Goal: Task Accomplishment & Management: Use online tool/utility

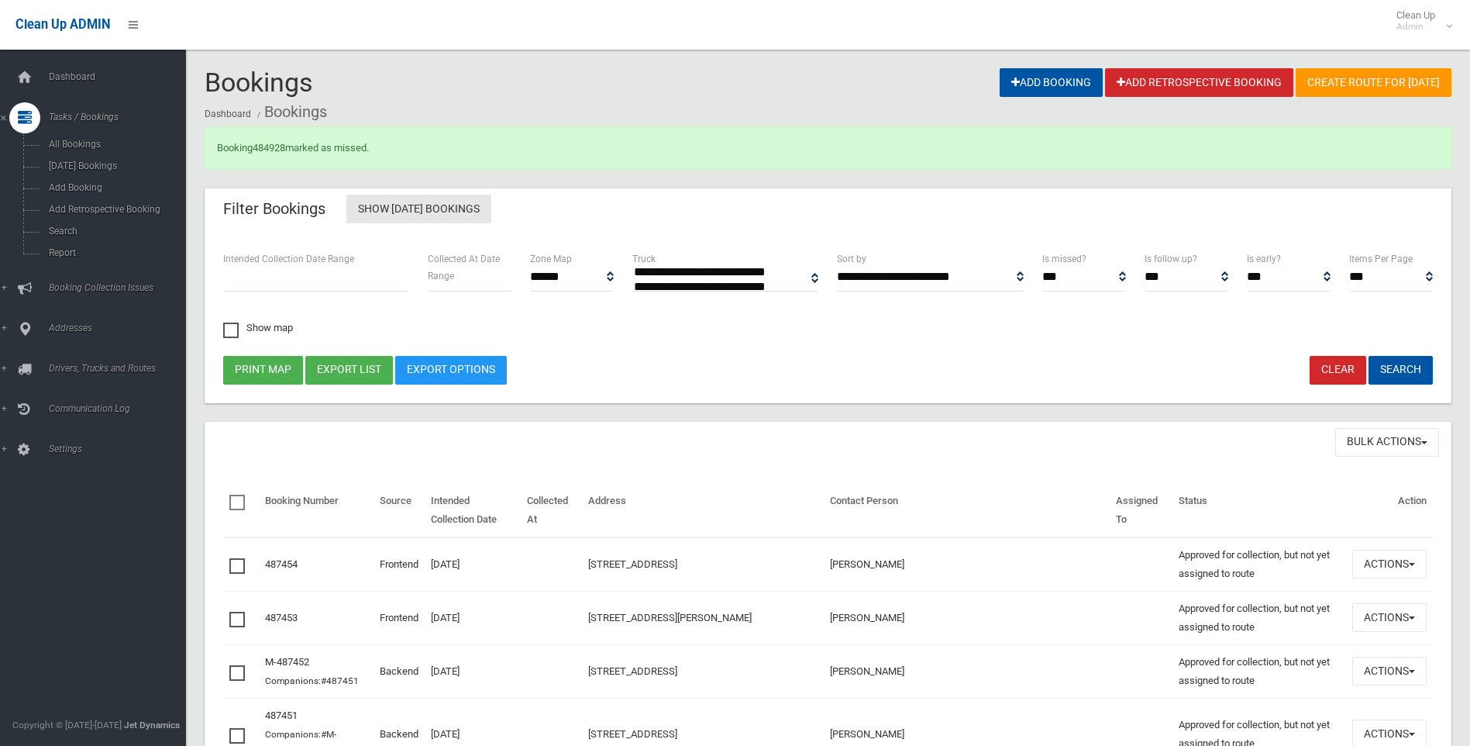
select select
click at [89, 223] on link "Search" at bounding box center [99, 231] width 198 height 22
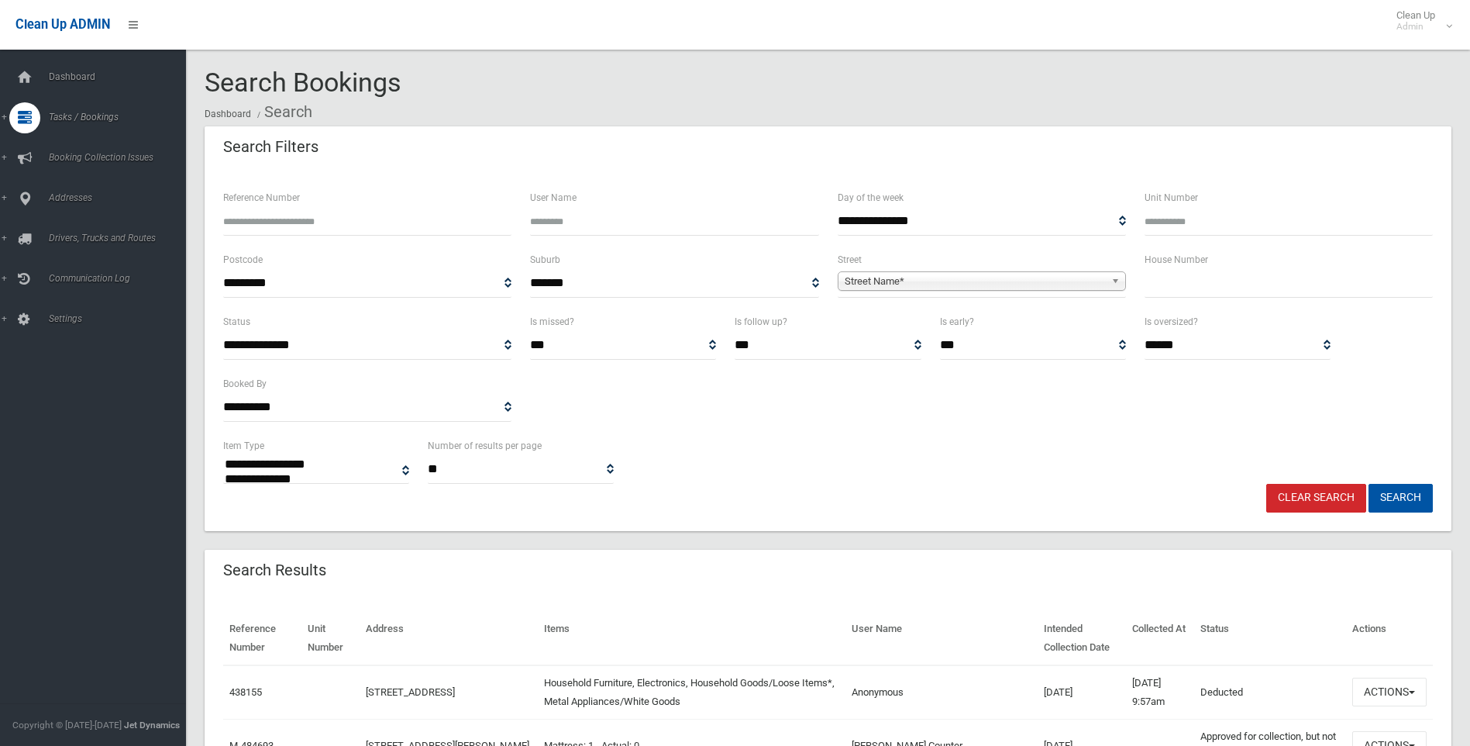
select select
click at [1193, 271] on input "text" at bounding box center [1289, 283] width 288 height 29
type input "**"
click at [981, 279] on span "Street Name*" at bounding box center [975, 281] width 260 height 19
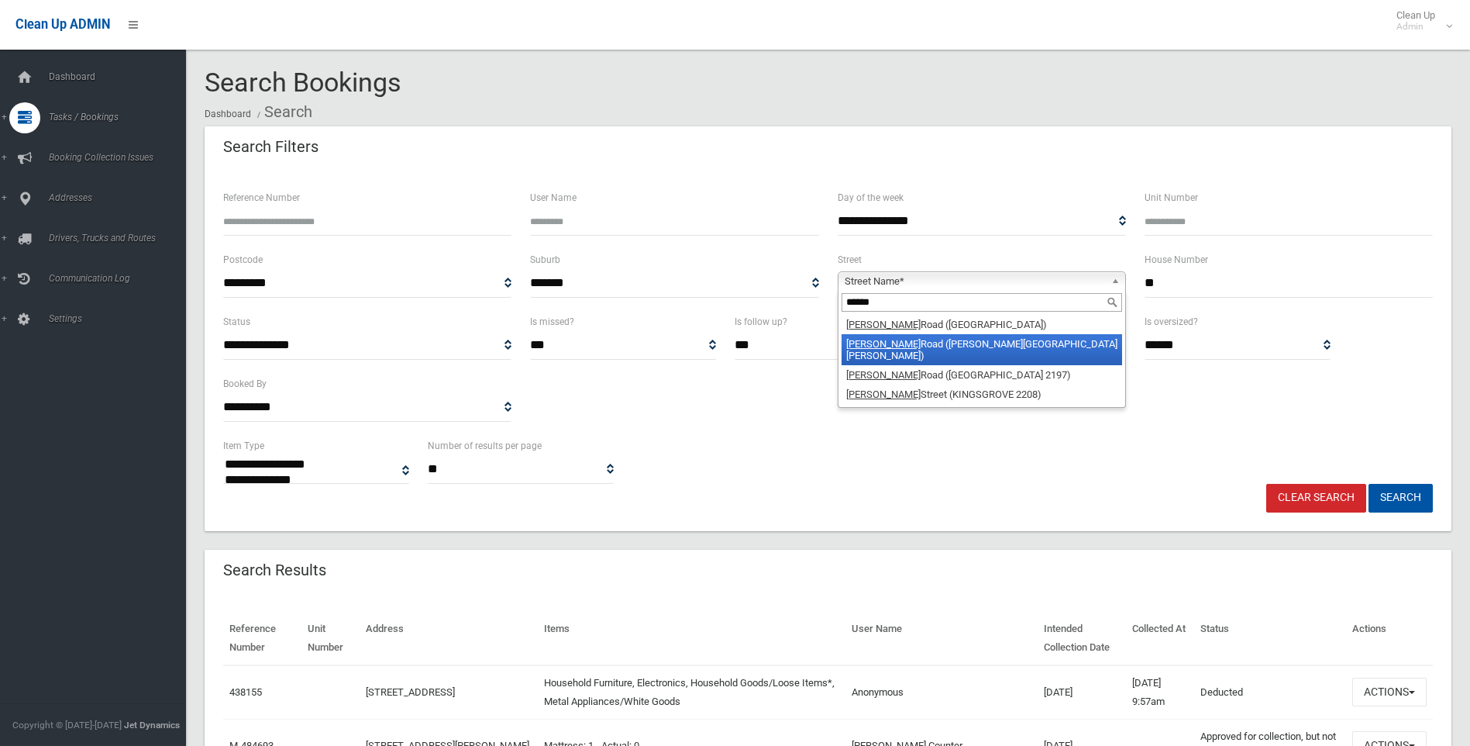
type input "******"
click at [946, 349] on li "Miller Road (CHESTER HILL 2162)" at bounding box center [982, 349] width 281 height 31
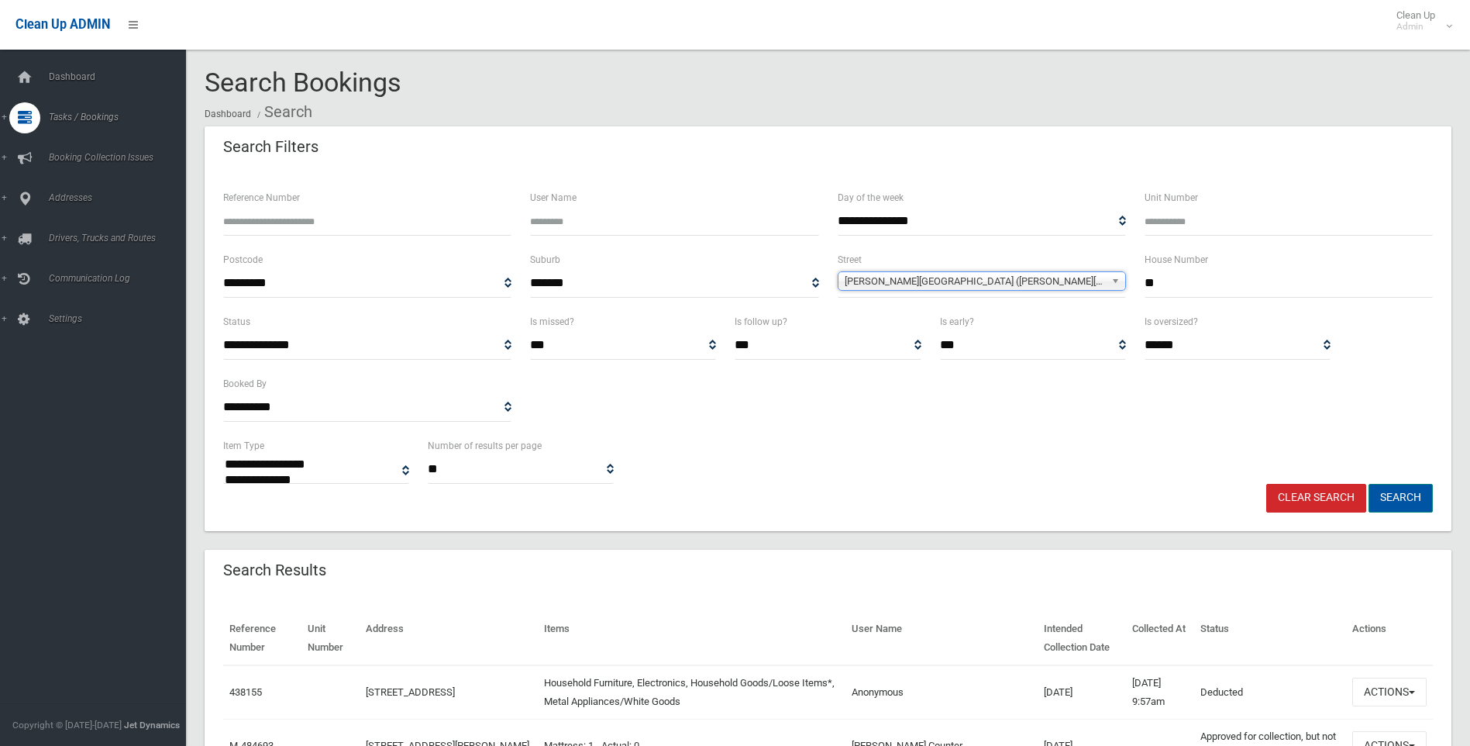
click at [1386, 491] on button "Search" at bounding box center [1401, 498] width 64 height 29
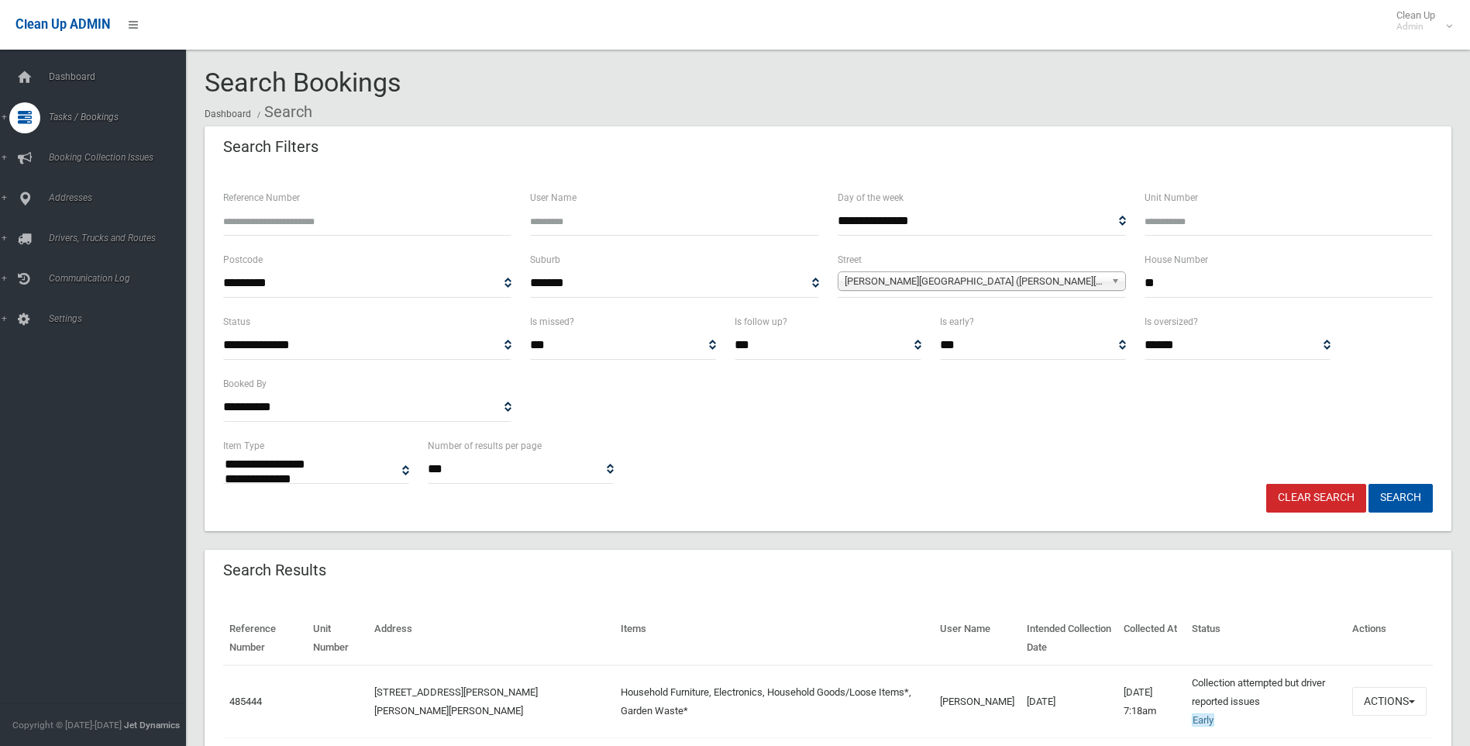
select select
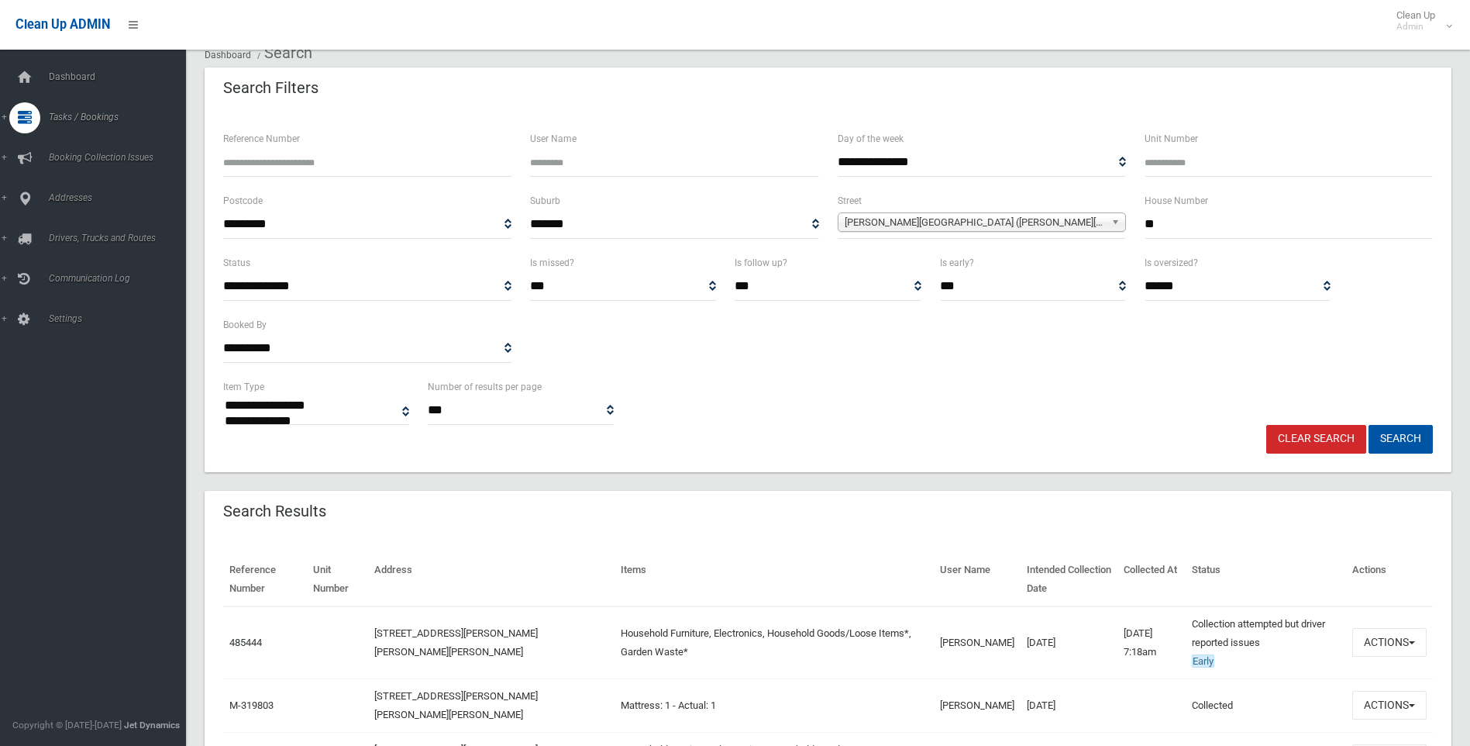
scroll to position [226, 0]
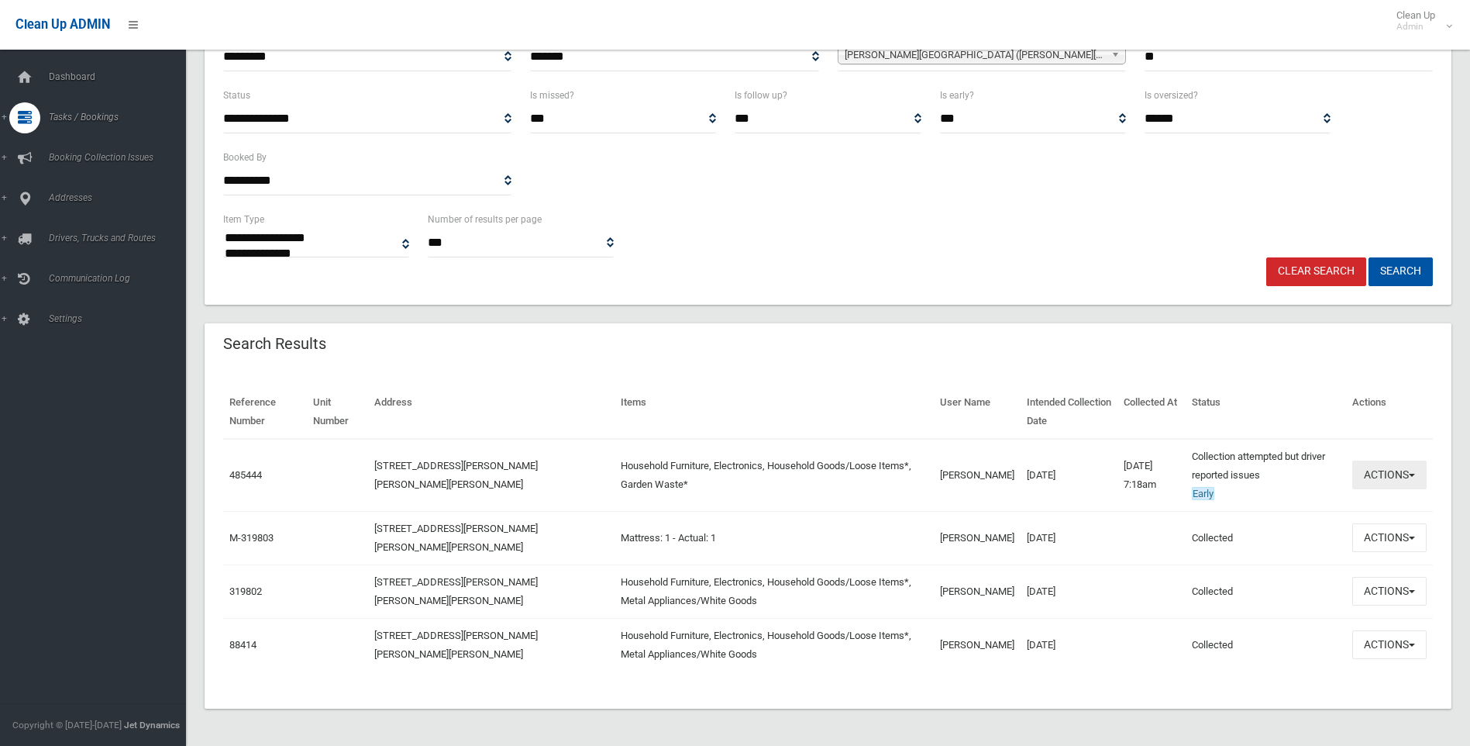
click at [1403, 479] on button "Actions" at bounding box center [1389, 474] width 74 height 29
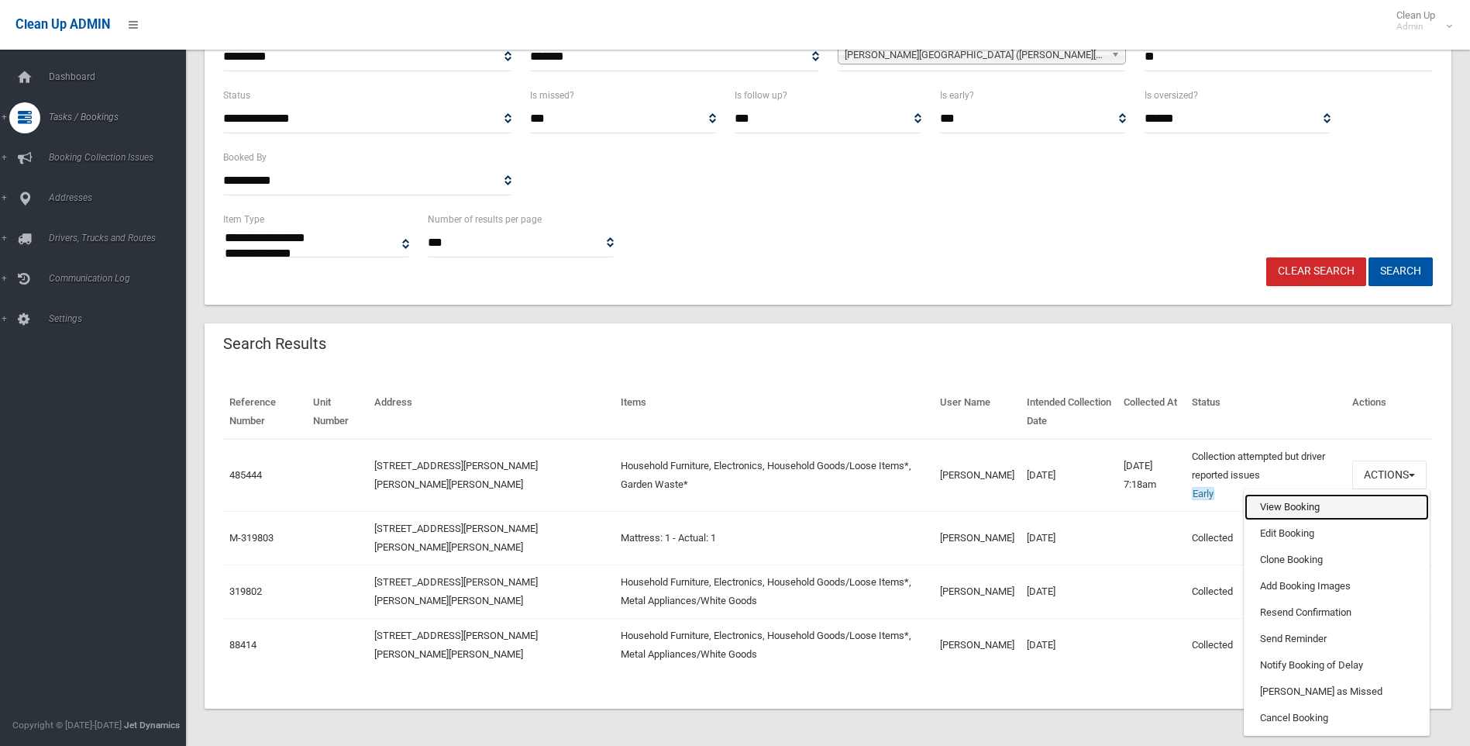
click at [1321, 500] on link "View Booking" at bounding box center [1337, 507] width 184 height 26
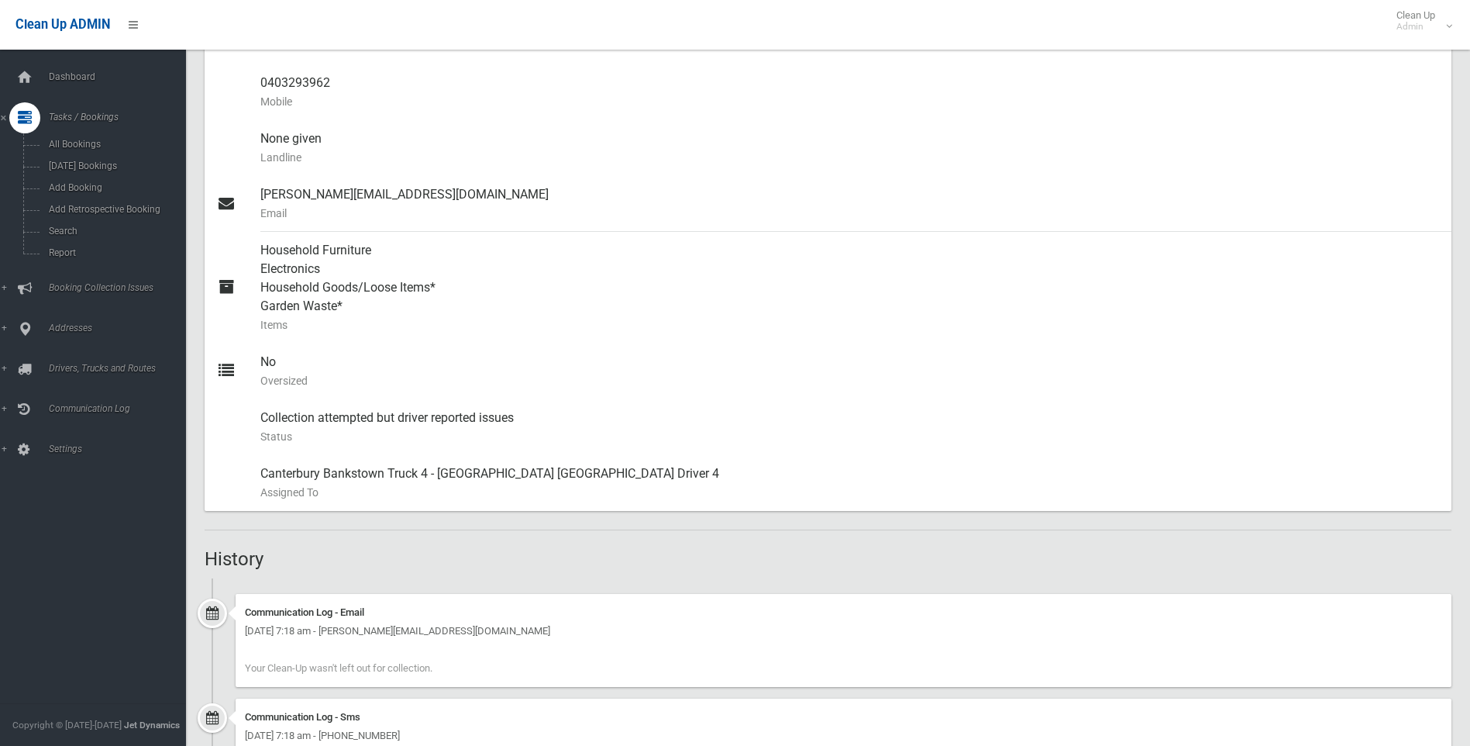
scroll to position [852, 0]
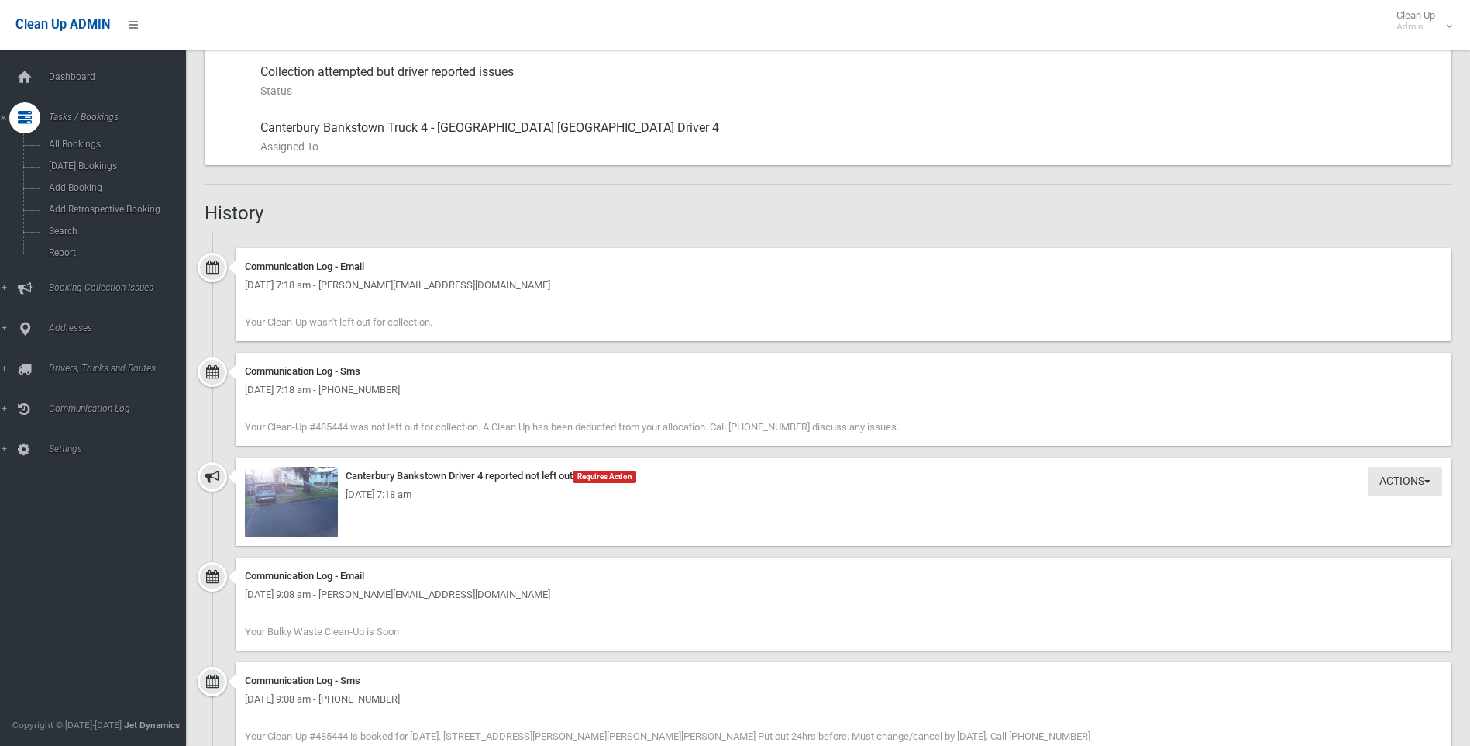
click at [245, 487] on div "Actions Take Action Canterbury Bankstown Driver 4 reported not left out Require…" at bounding box center [844, 501] width 1216 height 88
click at [261, 493] on div "[DATE] 7:18 am" at bounding box center [843, 494] width 1197 height 19
drag, startPoint x: 348, startPoint y: 497, endPoint x: 323, endPoint y: 491, distance: 25.6
click at [343, 498] on div "[DATE] 7:18 am" at bounding box center [843, 494] width 1197 height 19
click at [317, 487] on div "[DATE] 7:18 am" at bounding box center [843, 494] width 1197 height 19
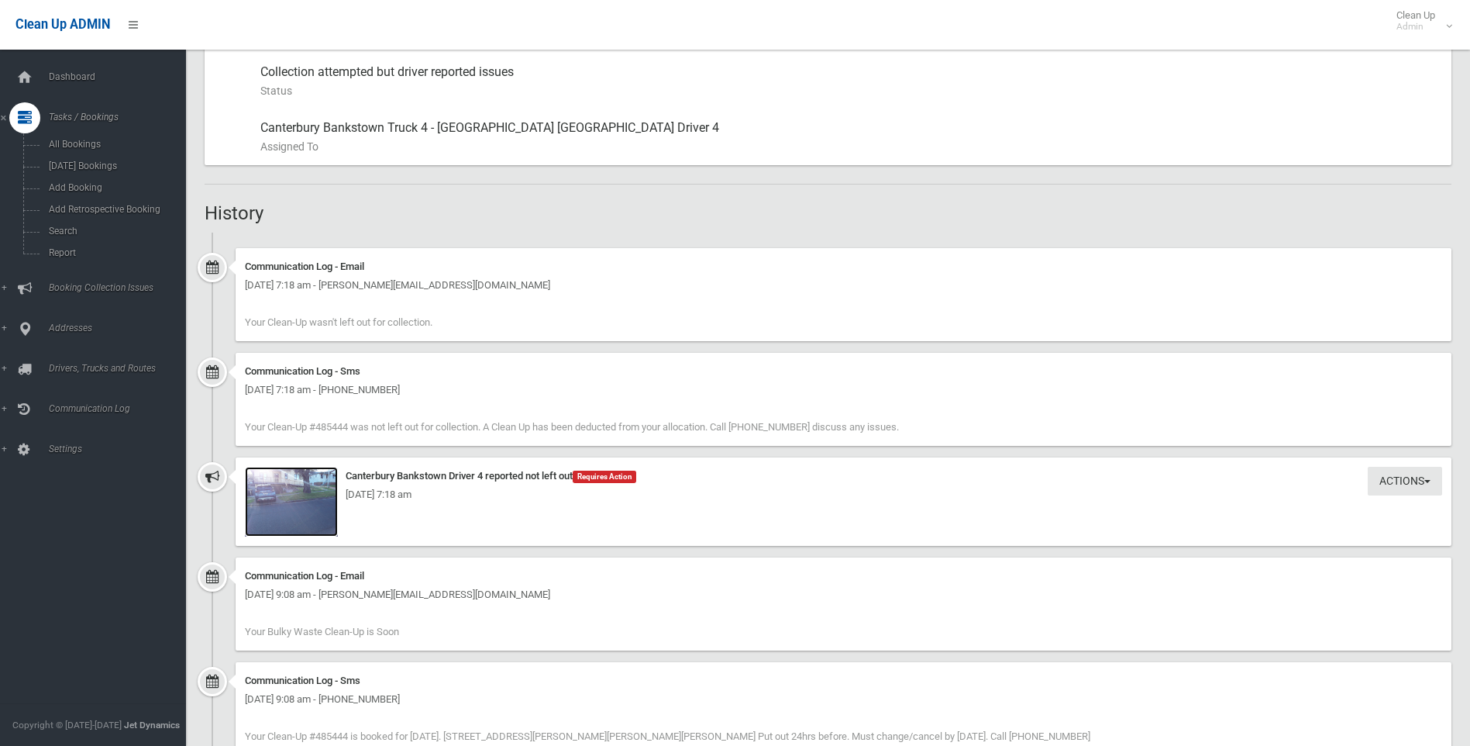
click at [312, 533] on img at bounding box center [291, 502] width 93 height 70
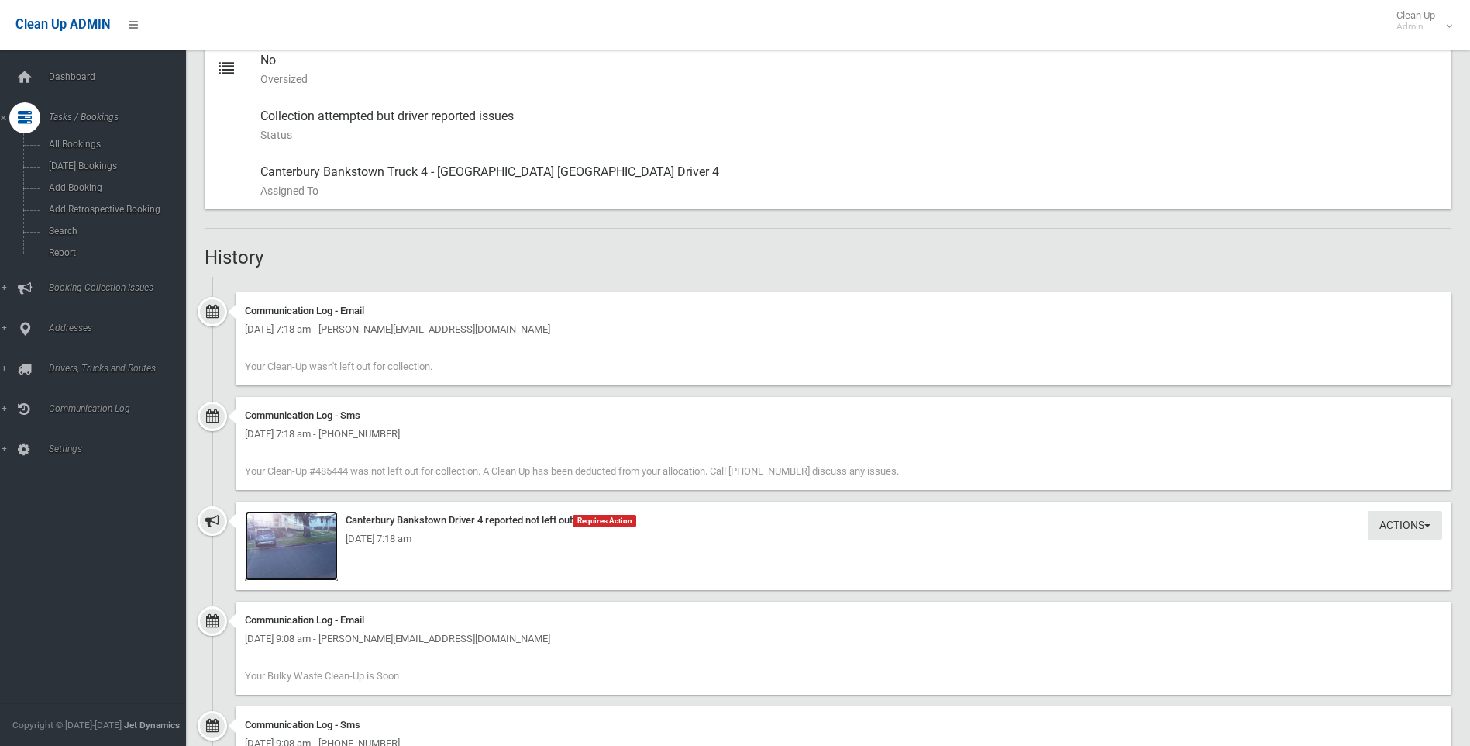
scroll to position [801, 0]
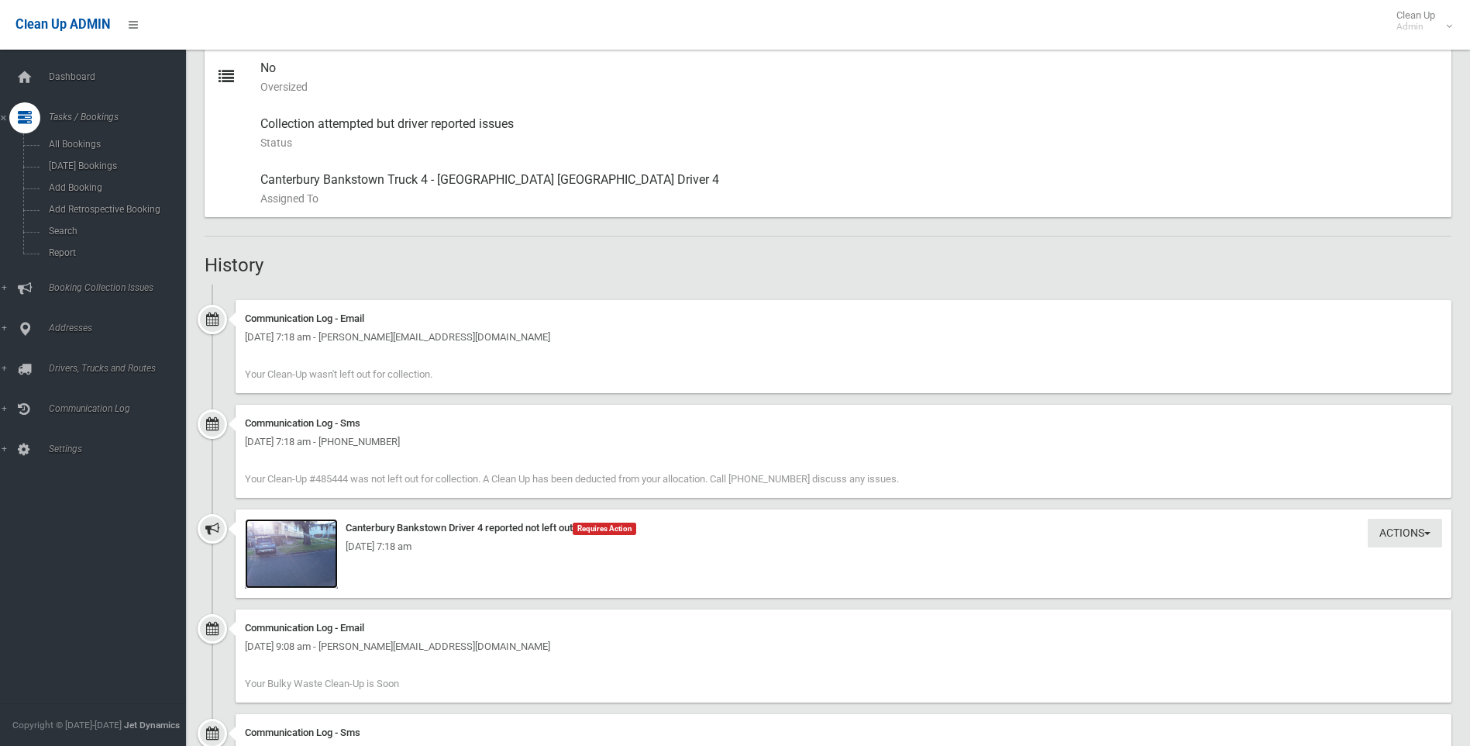
click at [323, 573] on img at bounding box center [291, 553] width 93 height 70
